Goal: Task Accomplishment & Management: Use online tool/utility

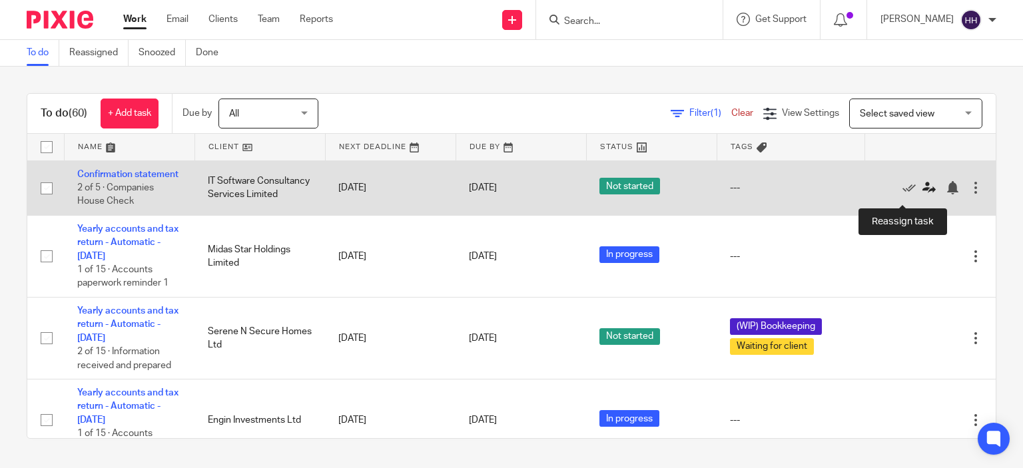
click at [922, 194] on icon at bounding box center [928, 187] width 13 height 13
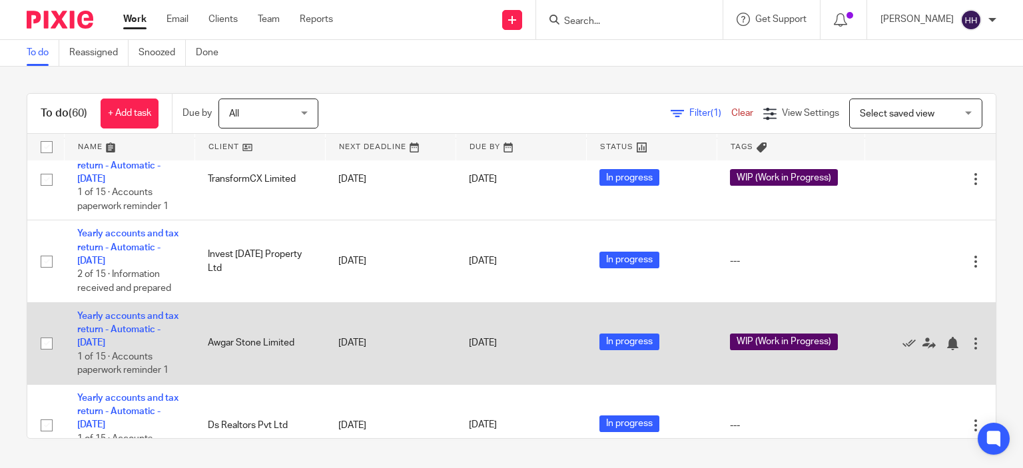
scroll to position [902, 0]
